Goal: Information Seeking & Learning: Understand process/instructions

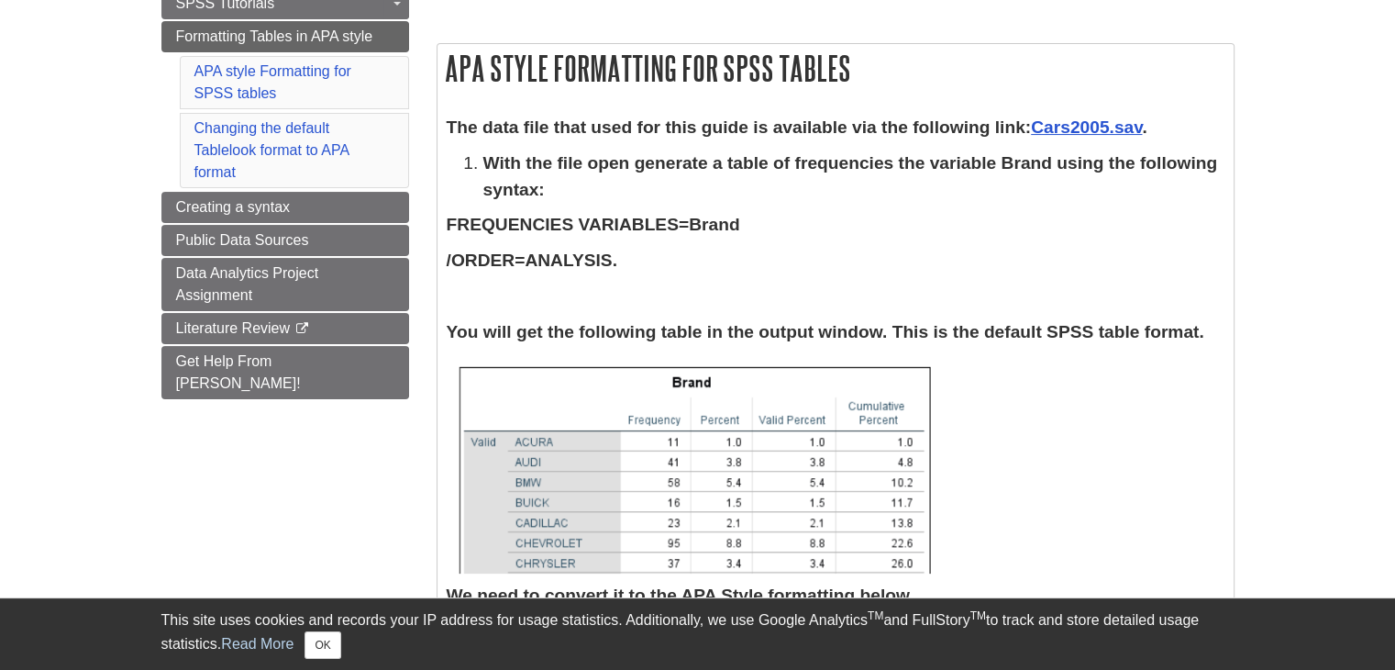
scroll to position [275, 0]
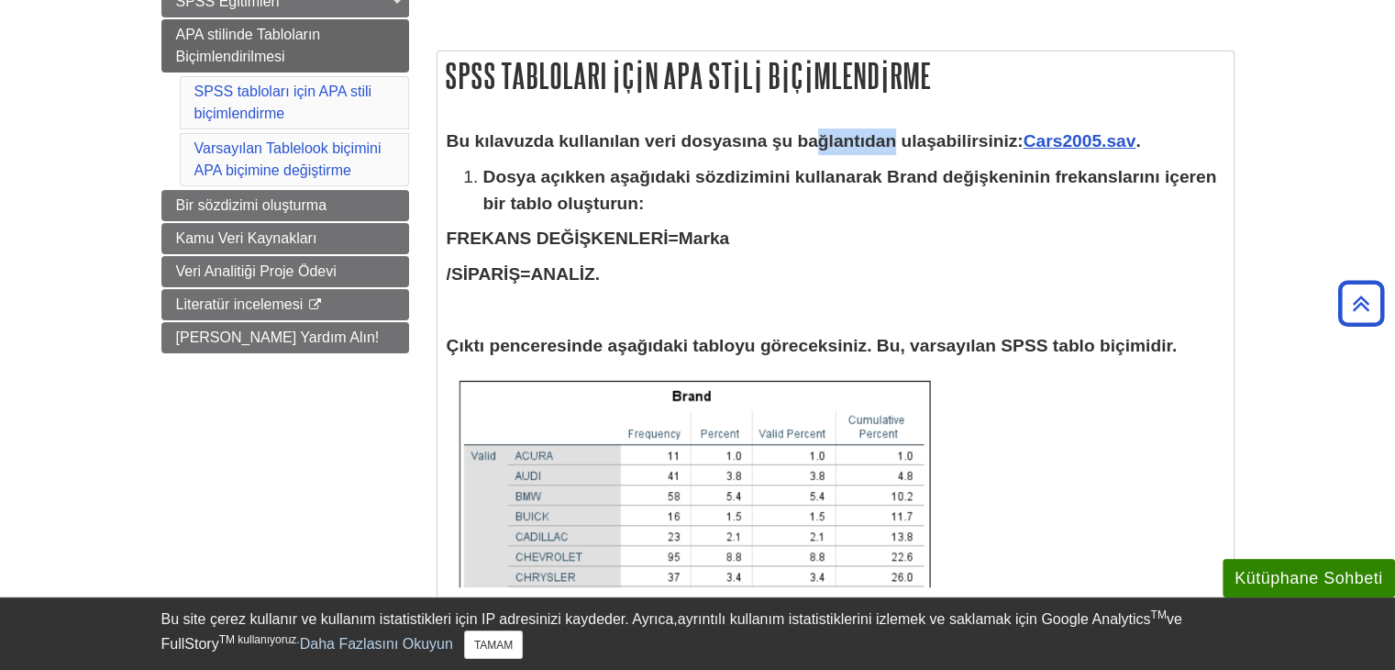
drag, startPoint x: 813, startPoint y: 144, endPoint x: 895, endPoint y: 145, distance: 82.6
click at [895, 145] on font "Bu kılavuzda kullanılan veri dosyasına şu bağlantıdan ulaşabilirsiniz:" at bounding box center [735, 140] width 577 height 19
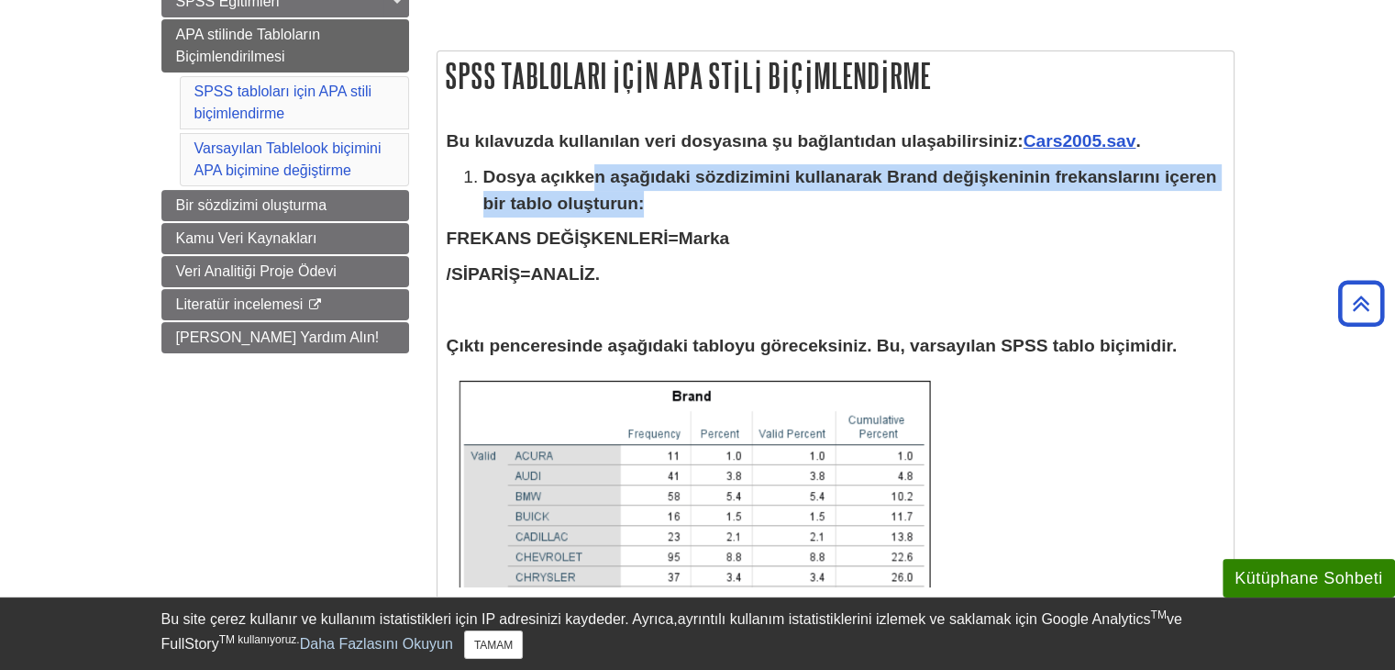
drag, startPoint x: 598, startPoint y: 186, endPoint x: 837, endPoint y: 206, distance: 239.4
click at [837, 206] on p "Dosya açıkken aşağıdaki sözdizimini kullanarak Brand değişkeninin frekanslarını…" at bounding box center [853, 190] width 741 height 53
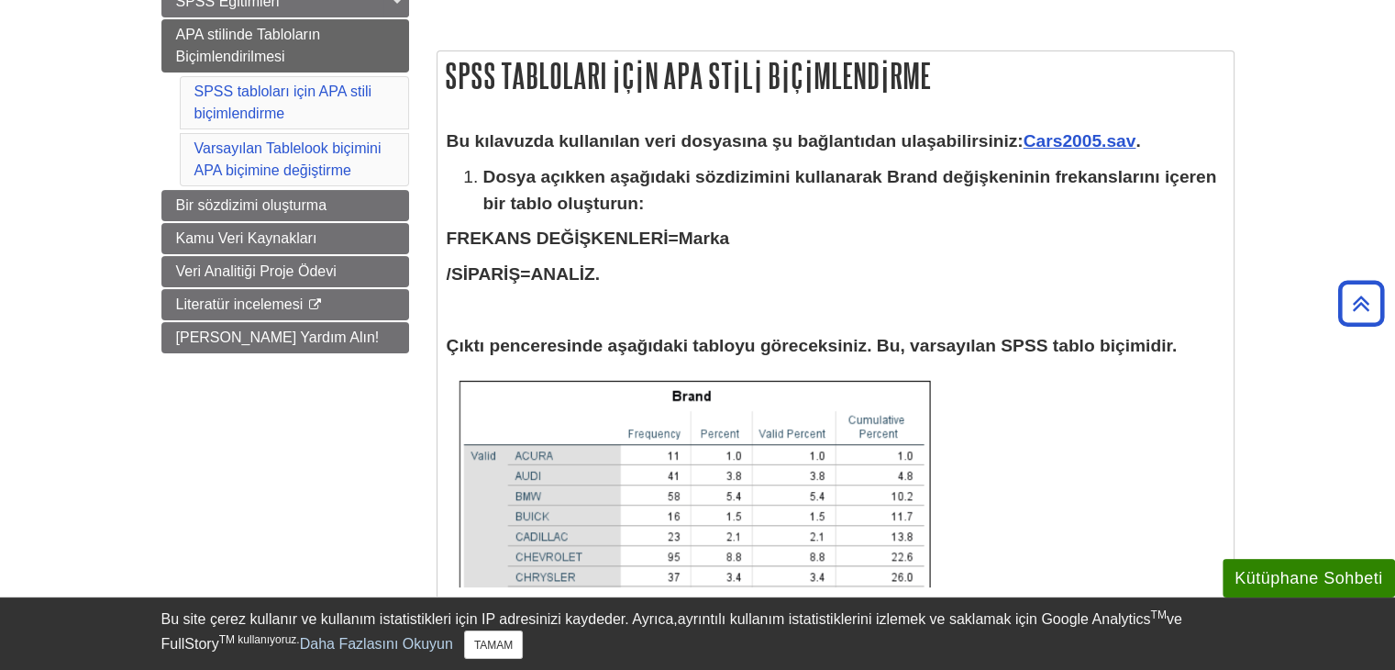
click at [833, 227] on p "FREKANS DEĞİŞKENLERİ=Marka" at bounding box center [836, 239] width 778 height 27
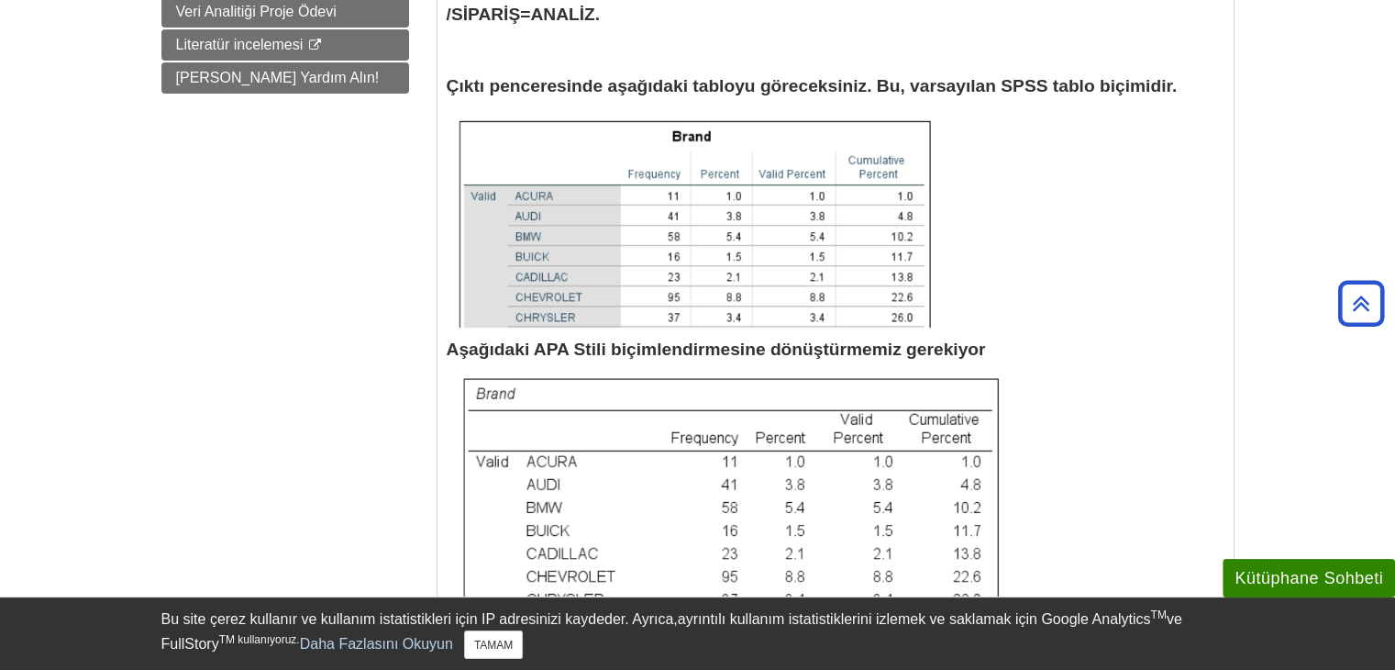
scroll to position [642, 0]
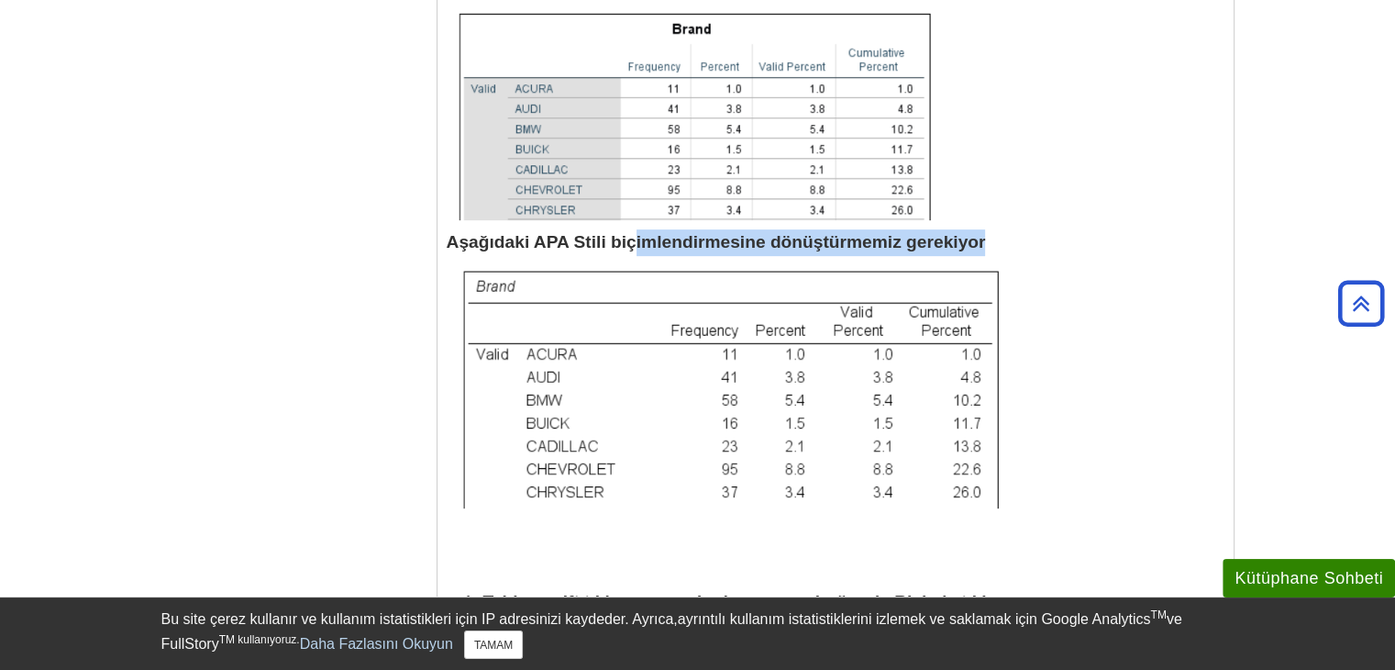
drag, startPoint x: 639, startPoint y: 245, endPoint x: 811, endPoint y: 258, distance: 173.0
click at [808, 258] on div "Bu kılavuzda kullanılan veri dosyasına şu bağlantıdan ulaşabilirsiniz: Cars2005…" at bounding box center [836, 592] width 778 height 1662
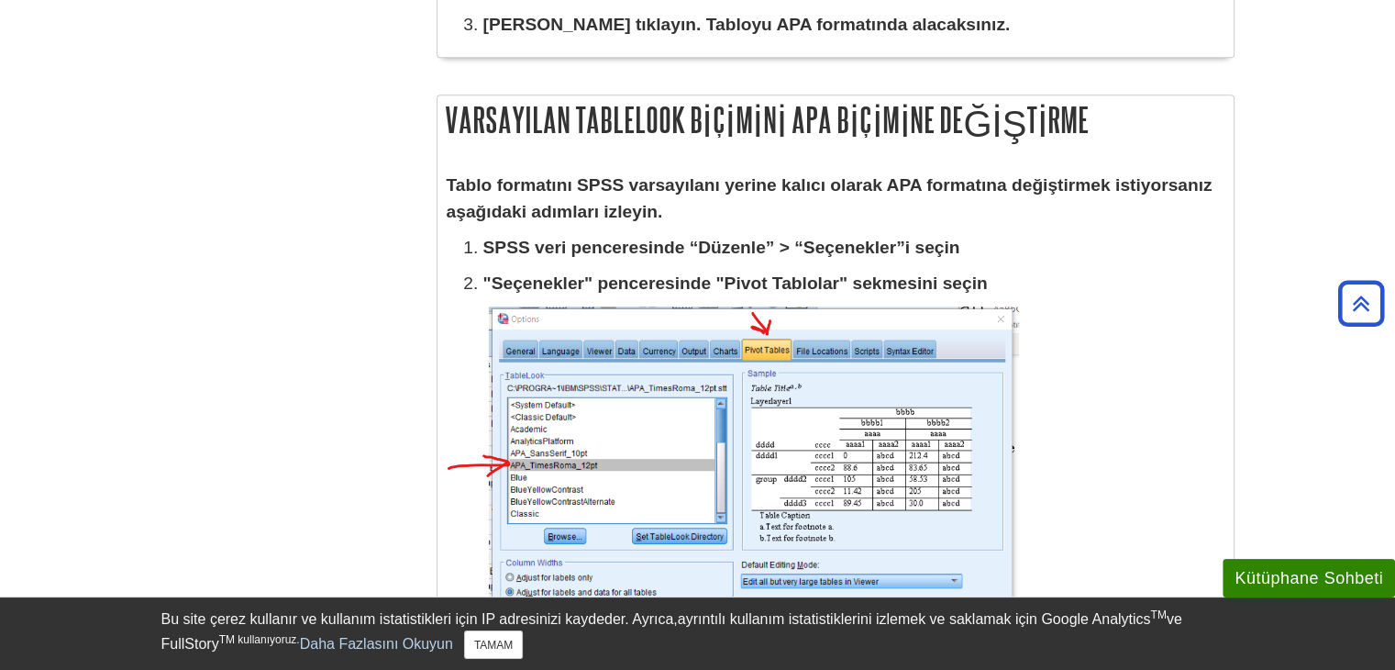
scroll to position [2018, 0]
drag, startPoint x: 628, startPoint y: 172, endPoint x: 851, endPoint y: 197, distance: 225.2
click at [851, 197] on p "Tablo formatını SPSS varsayılanı yerine kalıcı olarak APA formatına değiştirmek…" at bounding box center [836, 198] width 778 height 53
drag, startPoint x: 576, startPoint y: 210, endPoint x: 636, endPoint y: 212, distance: 59.7
click at [636, 212] on font "Tablo formatını SPSS varsayılanı yerine kalıcı olarak APA formatına değiştirmek…" at bounding box center [830, 197] width 766 height 46
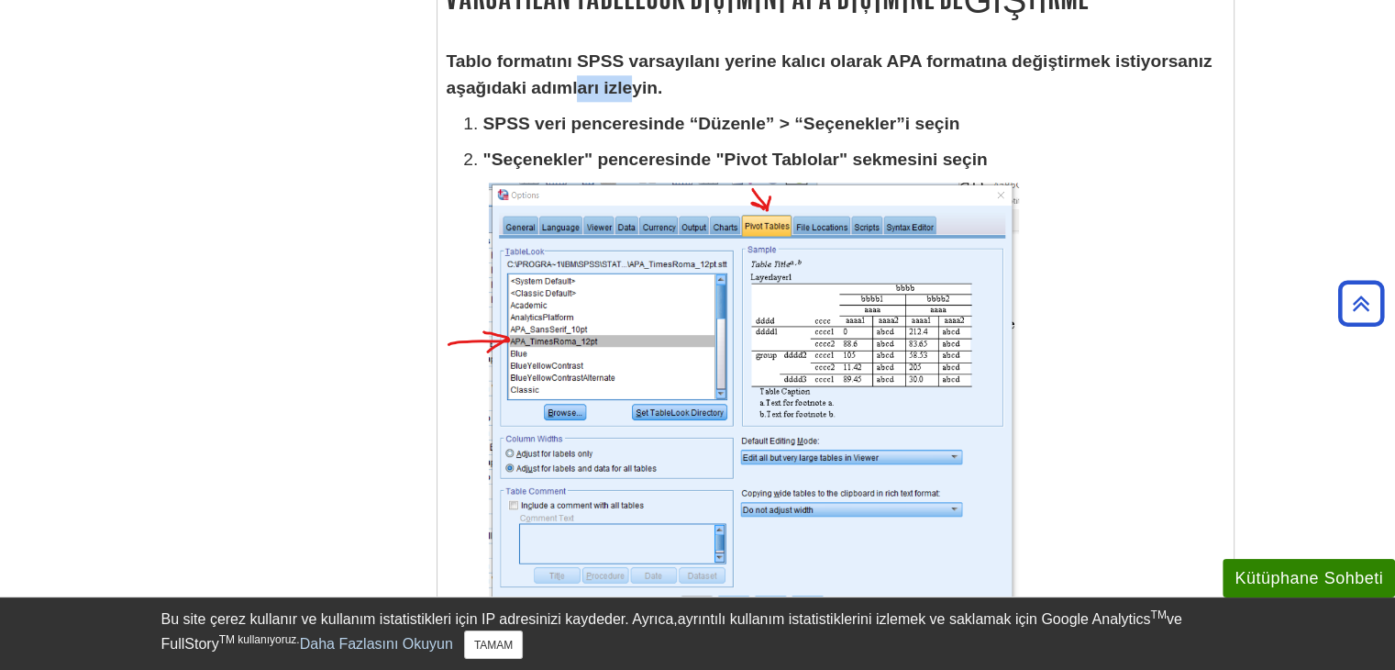
scroll to position [2110, 0]
